Goal: Use online tool/utility: Utilize a website feature to perform a specific function

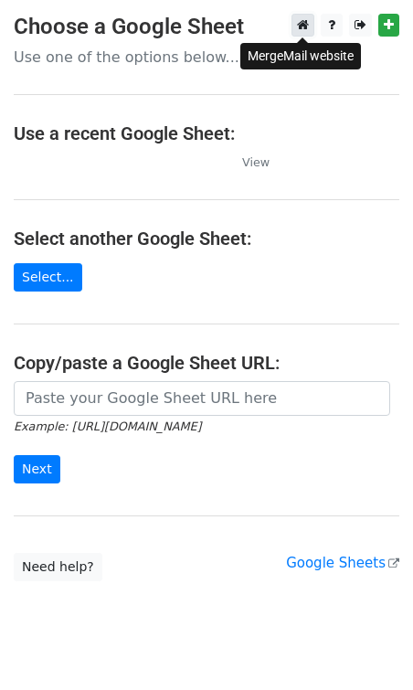
click at [301, 25] on icon at bounding box center [303, 24] width 12 height 13
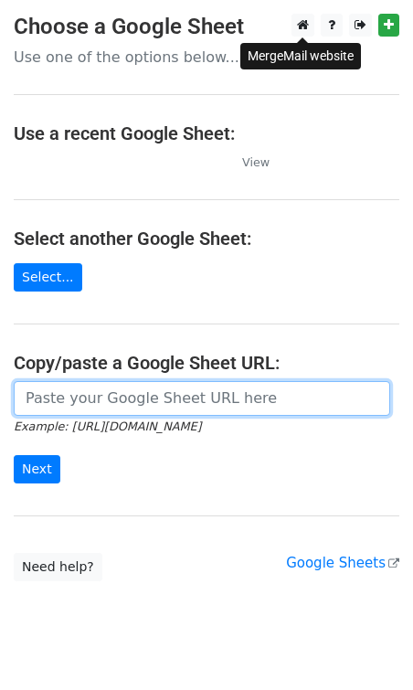
click at [132, 401] on input "url" at bounding box center [202, 398] width 376 height 35
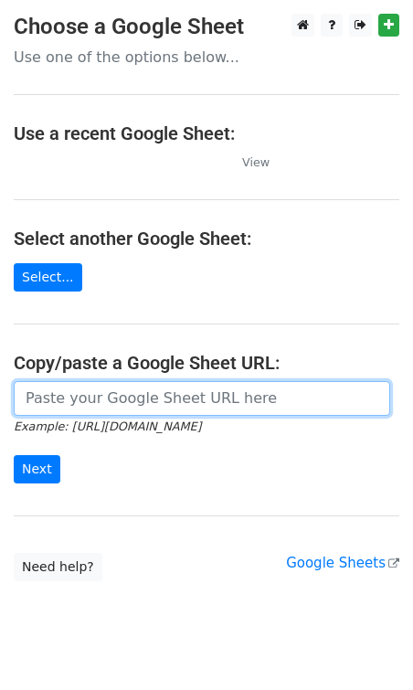
type input "[URL][DOMAIN_NAME]"
click at [206, 392] on input "[URL][DOMAIN_NAME]" at bounding box center [202, 398] width 376 height 35
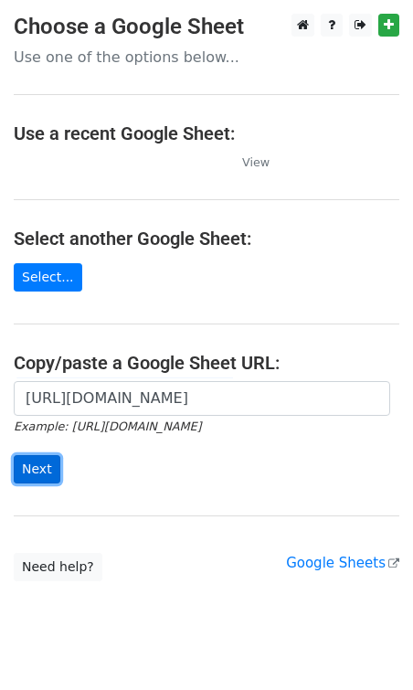
click at [40, 474] on input "Next" at bounding box center [37, 469] width 47 height 28
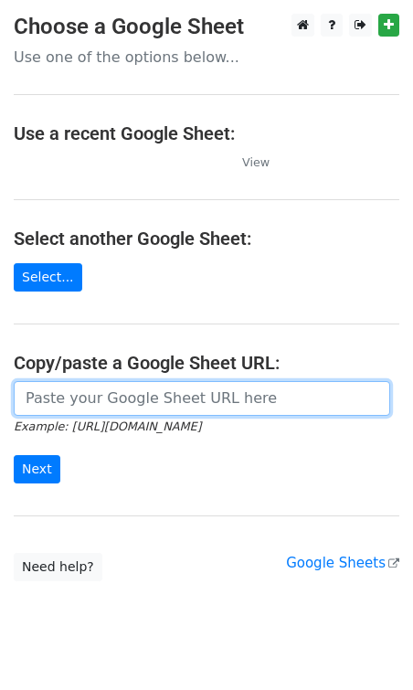
click at [105, 410] on input "url" at bounding box center [202, 398] width 376 height 35
type input "[URL][DOMAIN_NAME]"
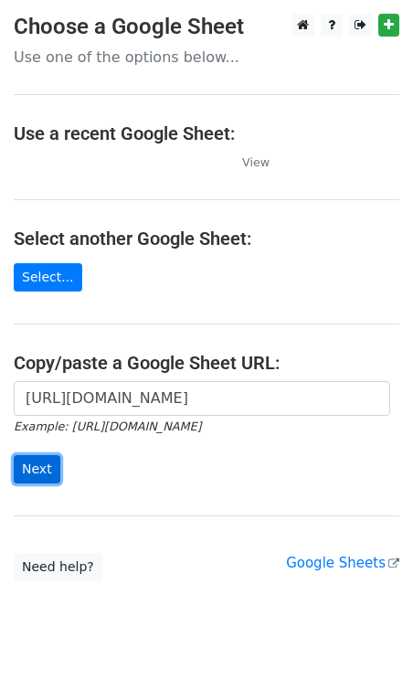
click at [37, 471] on input "Next" at bounding box center [37, 469] width 47 height 28
